Goal: Task Accomplishment & Management: Use online tool/utility

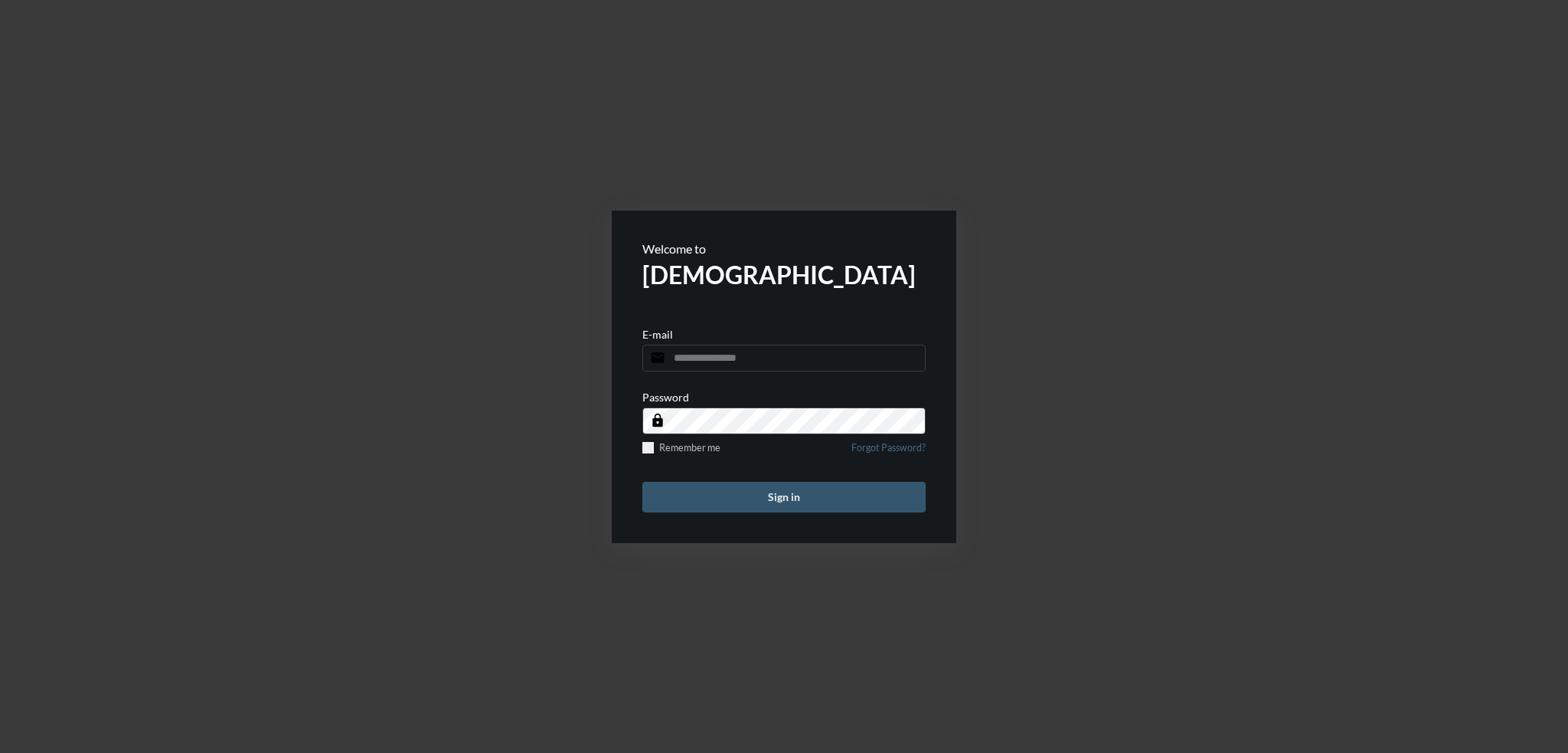
type input "**********"
click at [850, 501] on button "Sign in" at bounding box center [784, 497] width 283 height 31
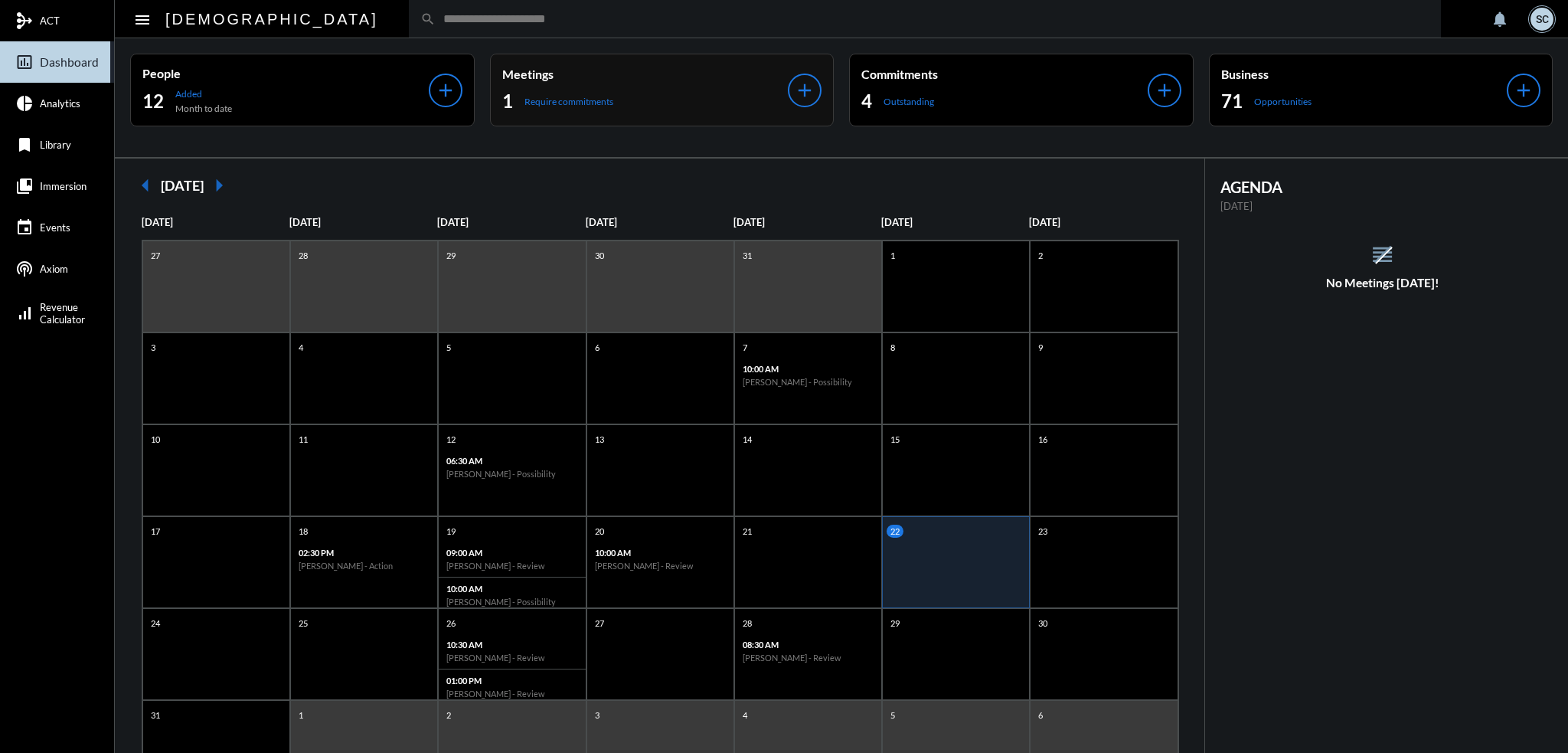
click at [677, 91] on div "1 Require commitments" at bounding box center [646, 101] width 286 height 24
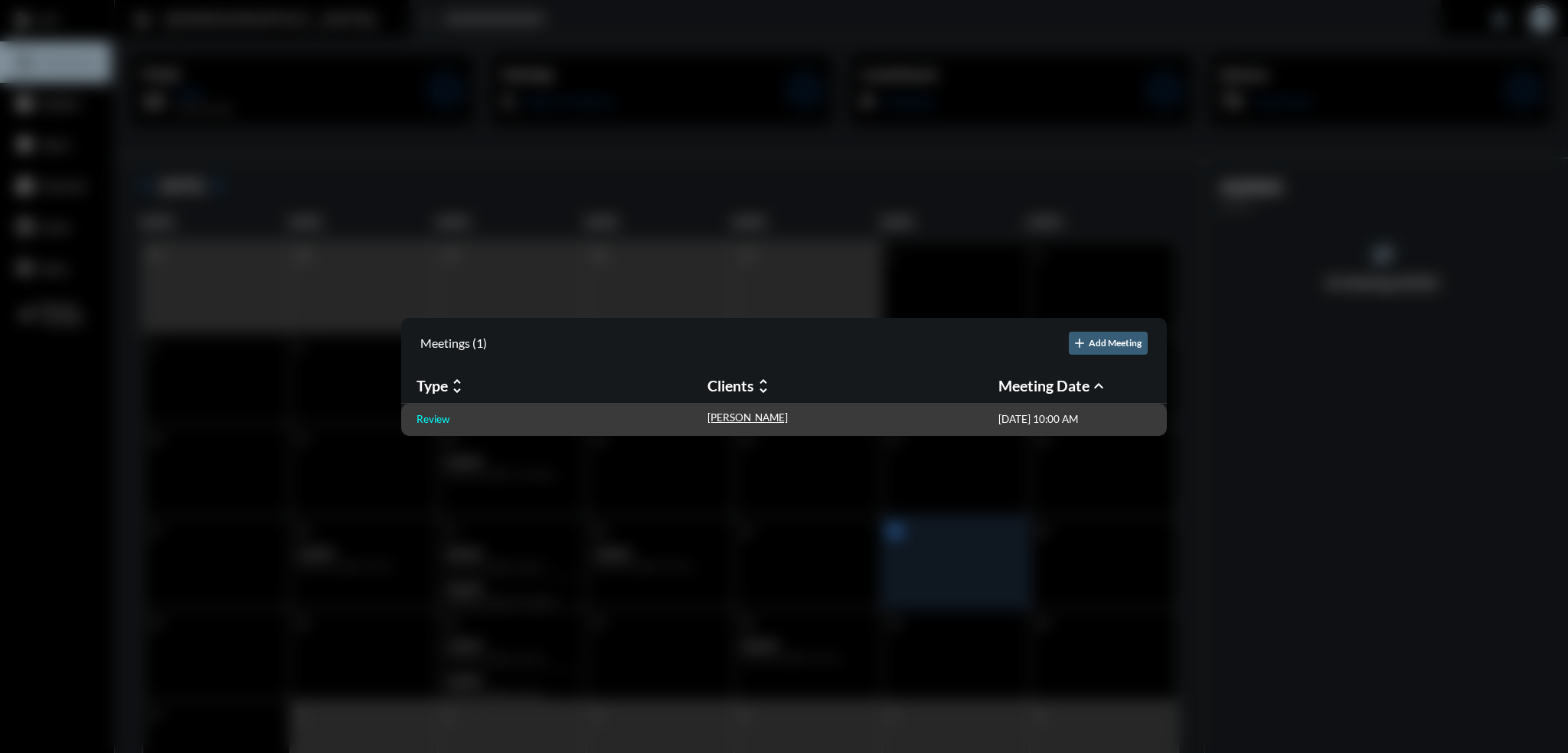
click at [425, 419] on p "Review" at bounding box center [433, 418] width 33 height 12
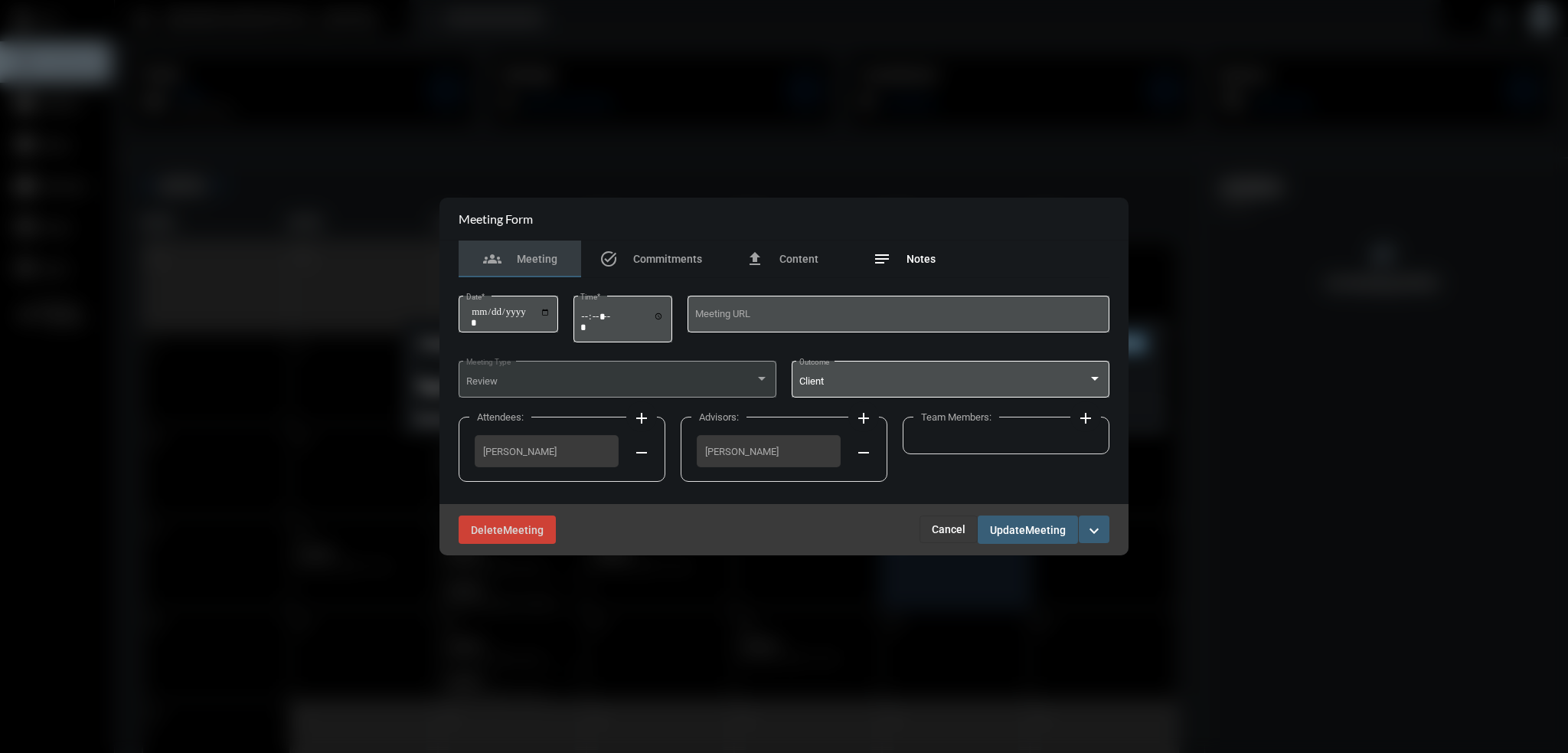
click at [902, 258] on div "notes Notes" at bounding box center [905, 258] width 63 height 19
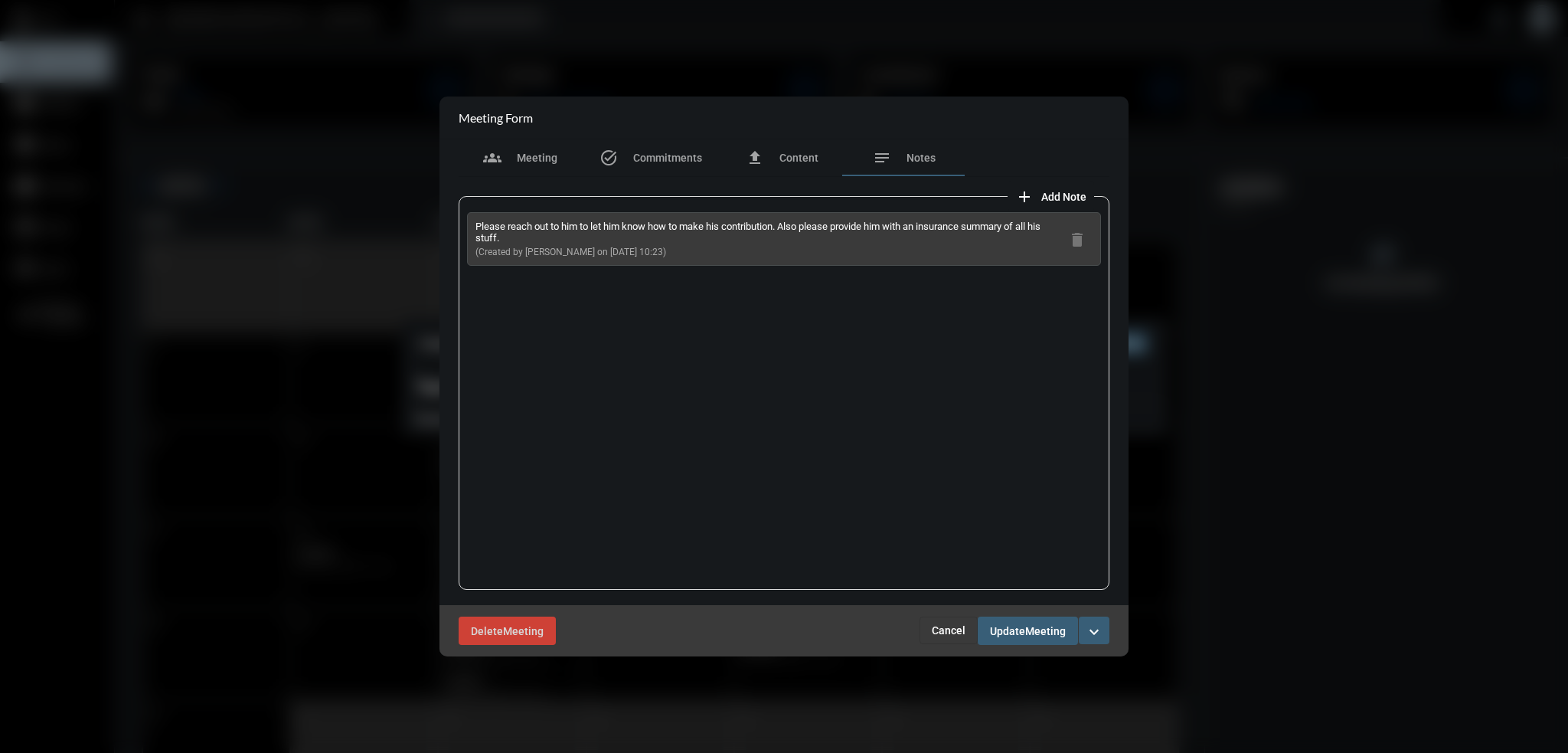
click at [1085, 636] on mat-icon "expand_more" at bounding box center [1094, 632] width 18 height 19
click at [1038, 667] on section "checkmark Complete" at bounding box center [1029, 664] width 161 height 31
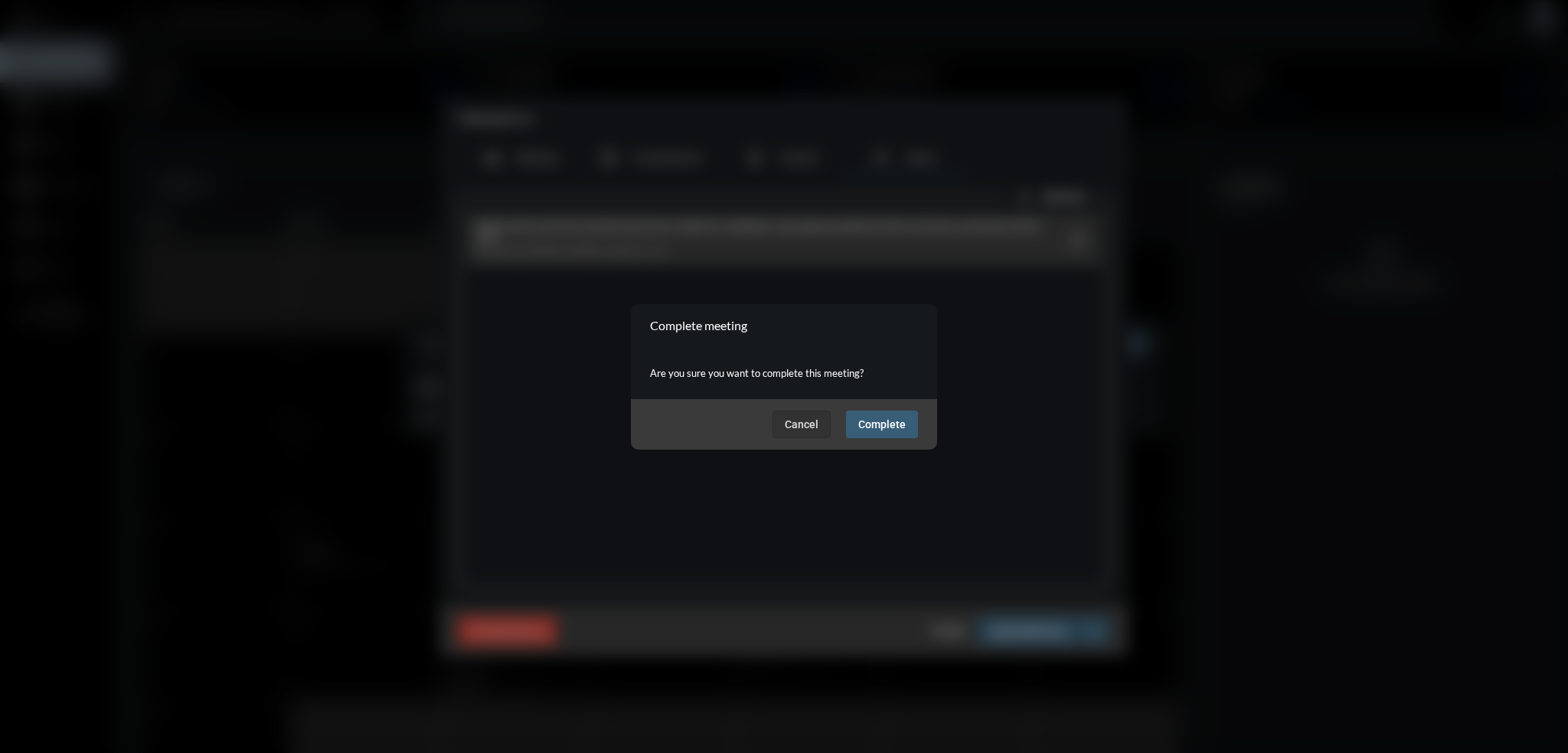
click at [897, 421] on span "Complete" at bounding box center [882, 424] width 47 height 12
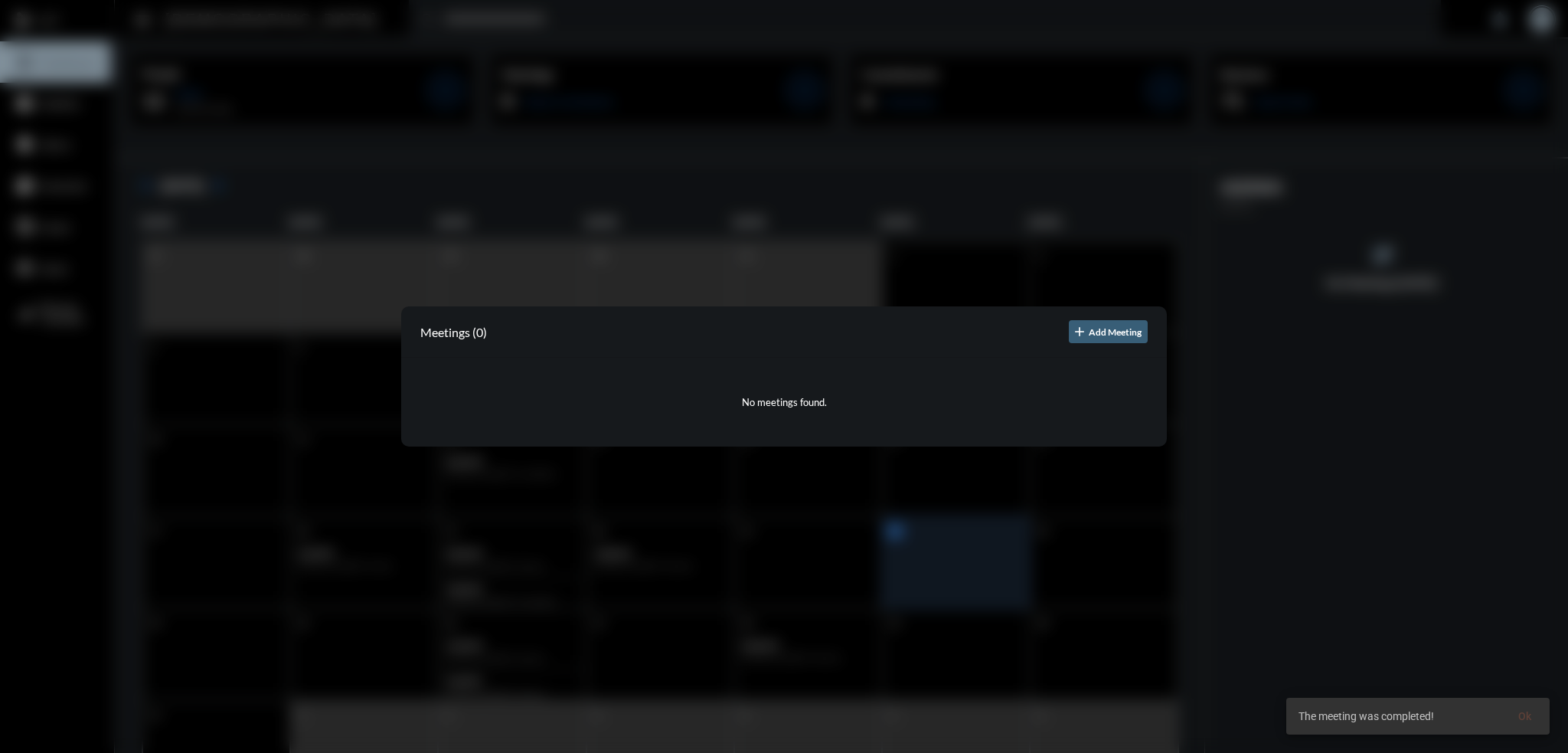
click at [88, 339] on div at bounding box center [784, 376] width 1568 height 753
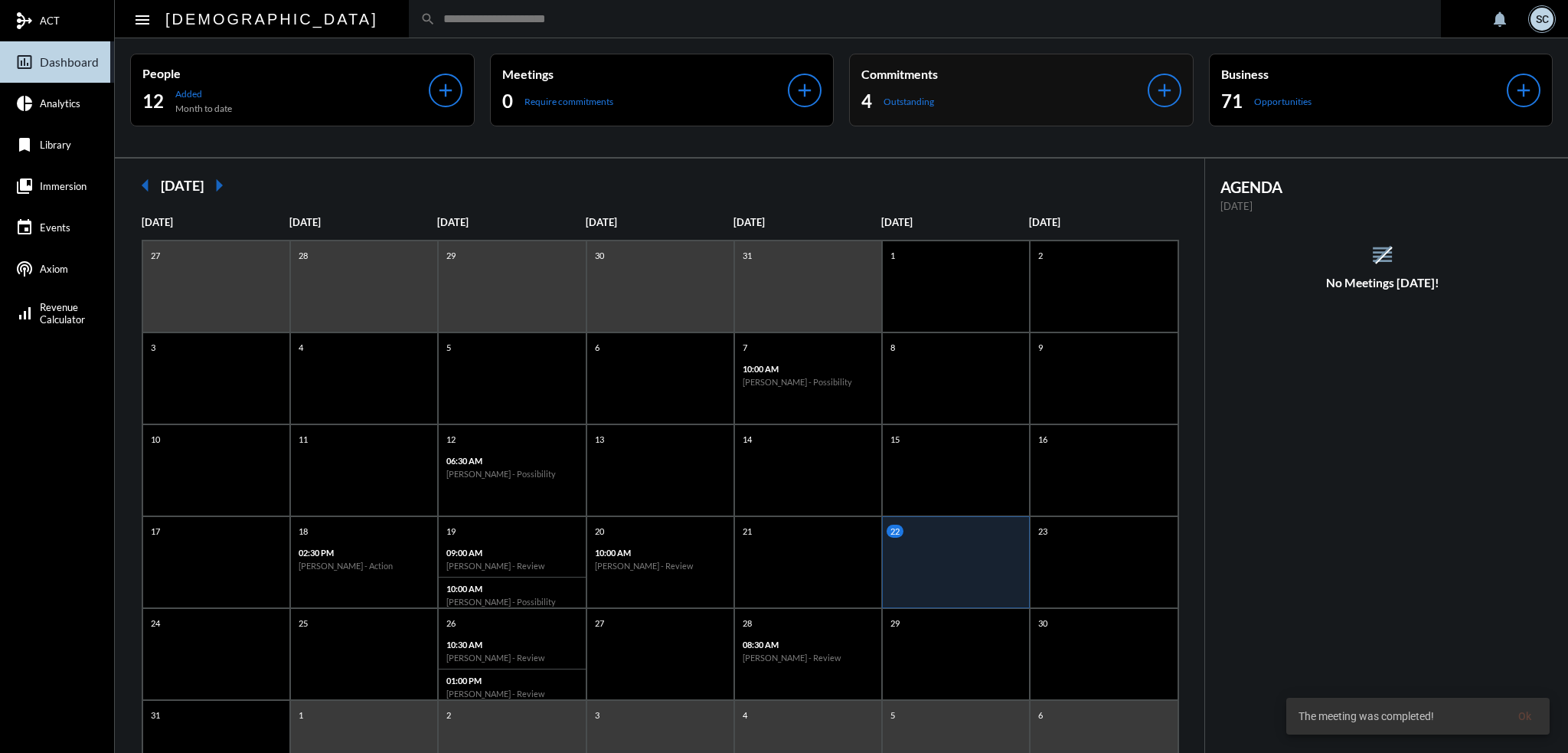
click at [979, 89] on div "4 Outstanding" at bounding box center [1004, 101] width 286 height 24
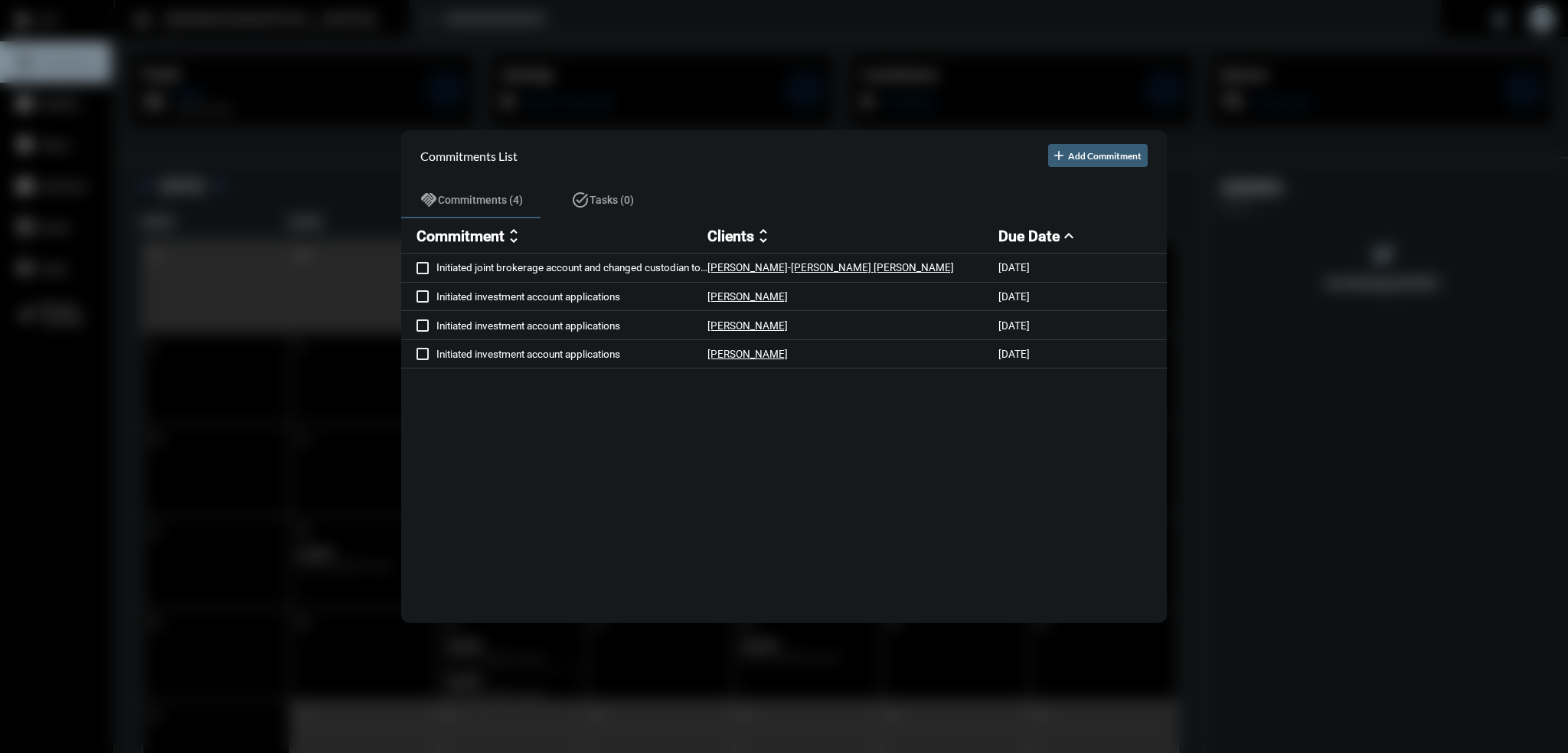
click at [768, 38] on div at bounding box center [784, 376] width 1568 height 753
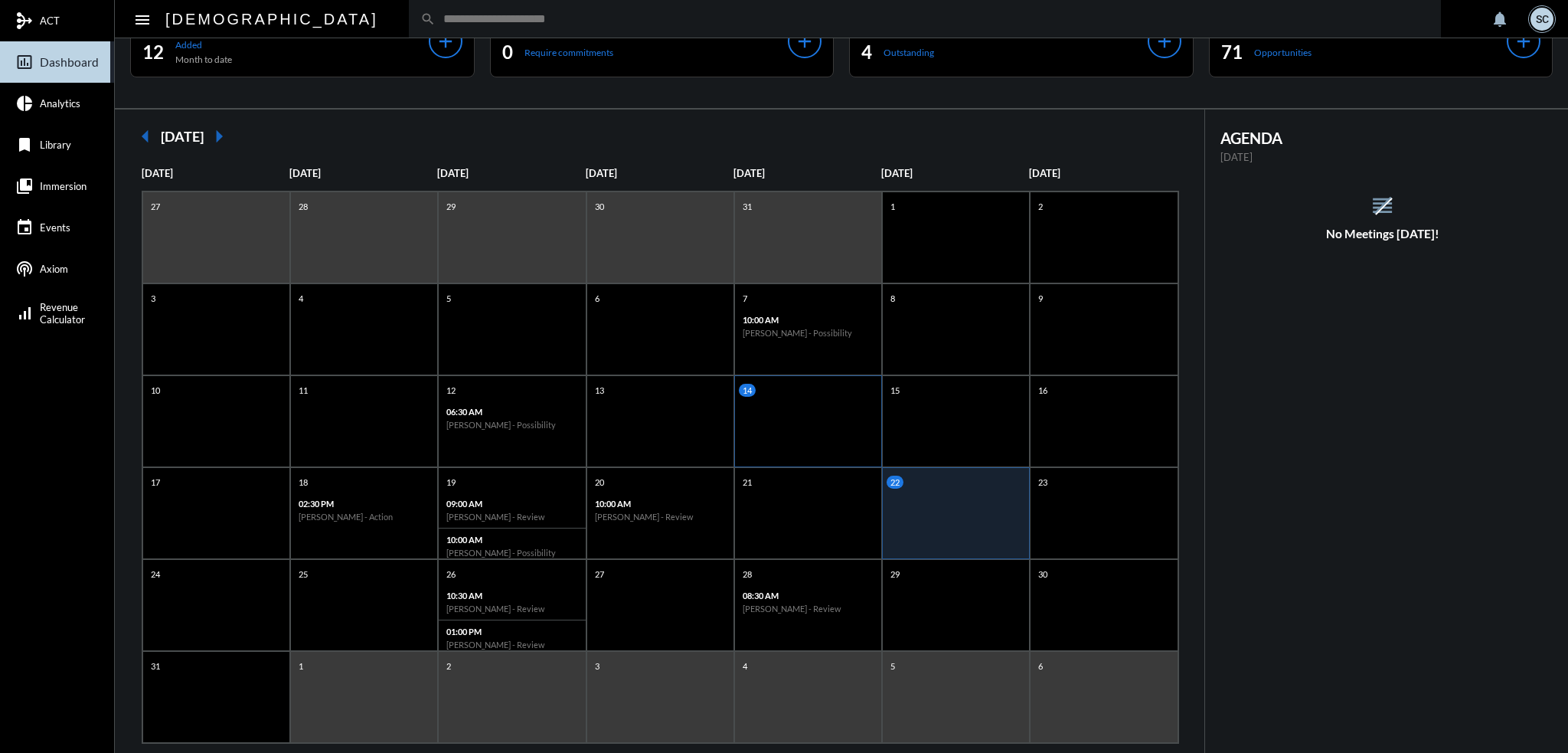
scroll to position [75, 0]
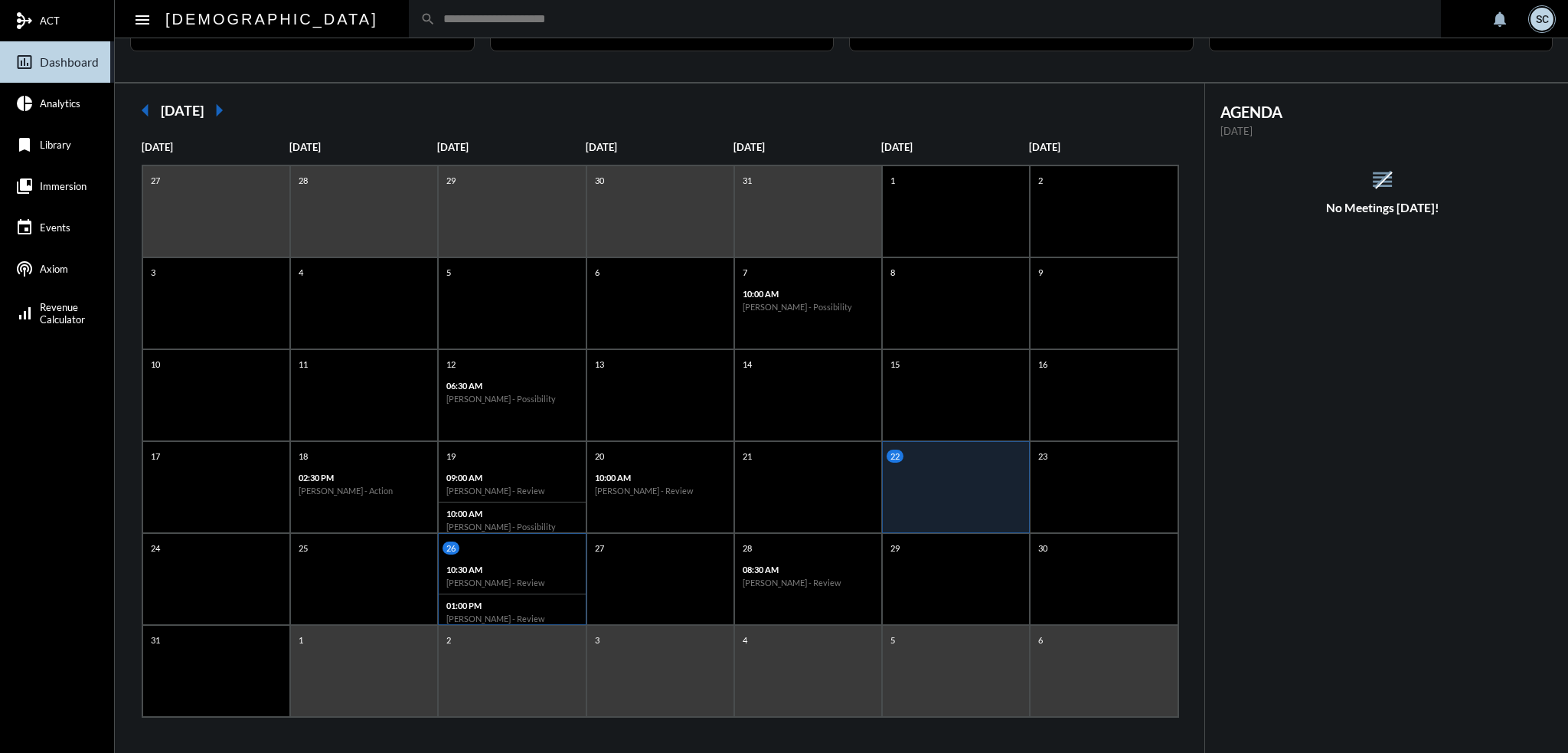
click at [498, 580] on h6 "[PERSON_NAME] - Review" at bounding box center [511, 582] width 131 height 10
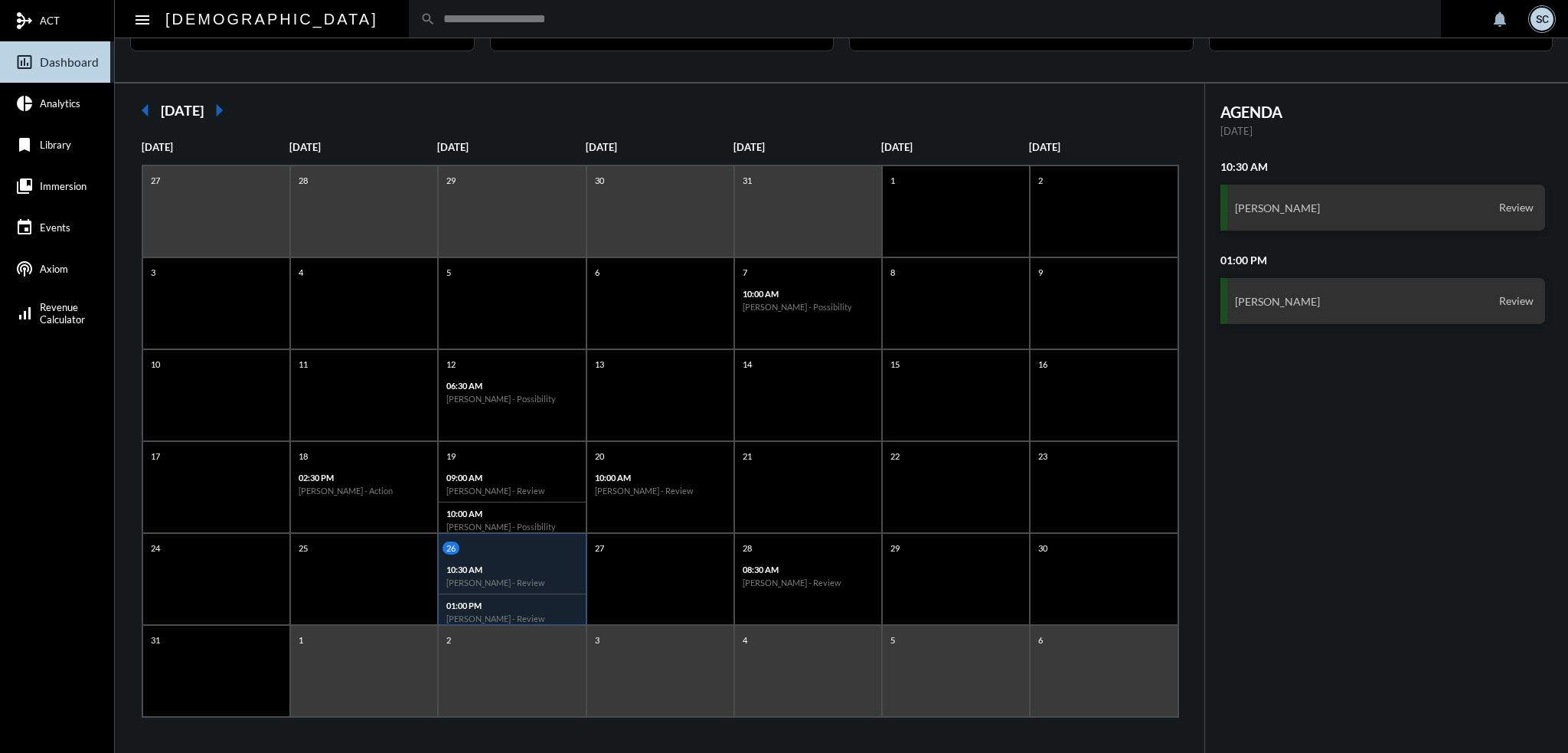
scroll to position [0, 0]
